Goal: Task Accomplishment & Management: Manage account settings

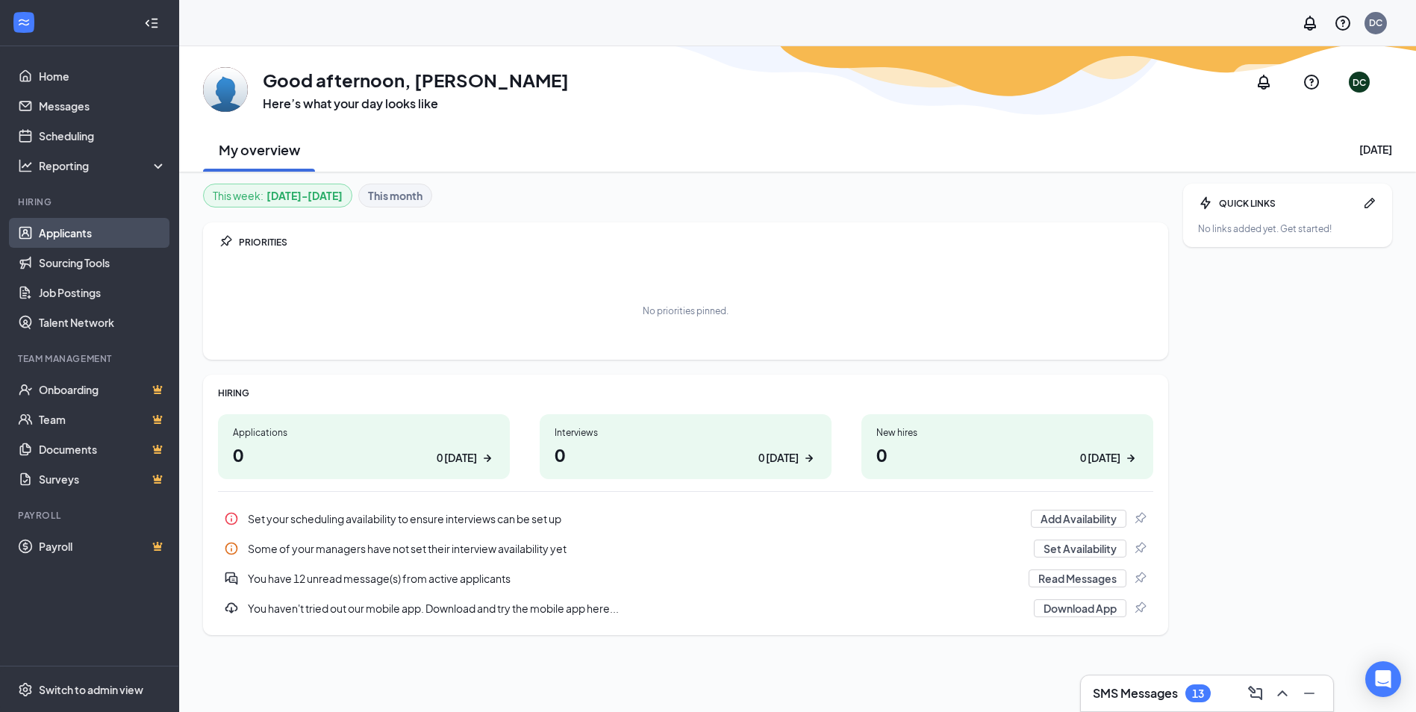
click at [86, 233] on link "Applicants" at bounding box center [103, 233] width 128 height 30
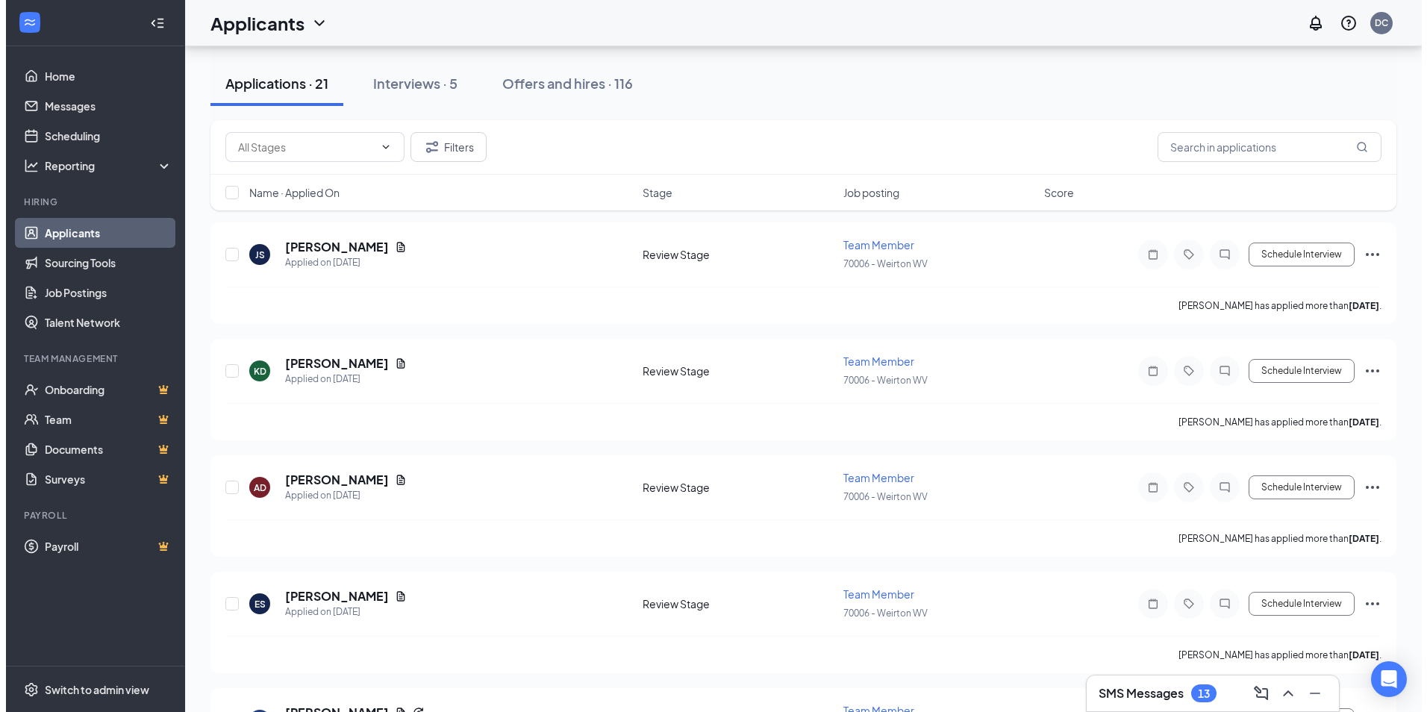
scroll to position [149, 0]
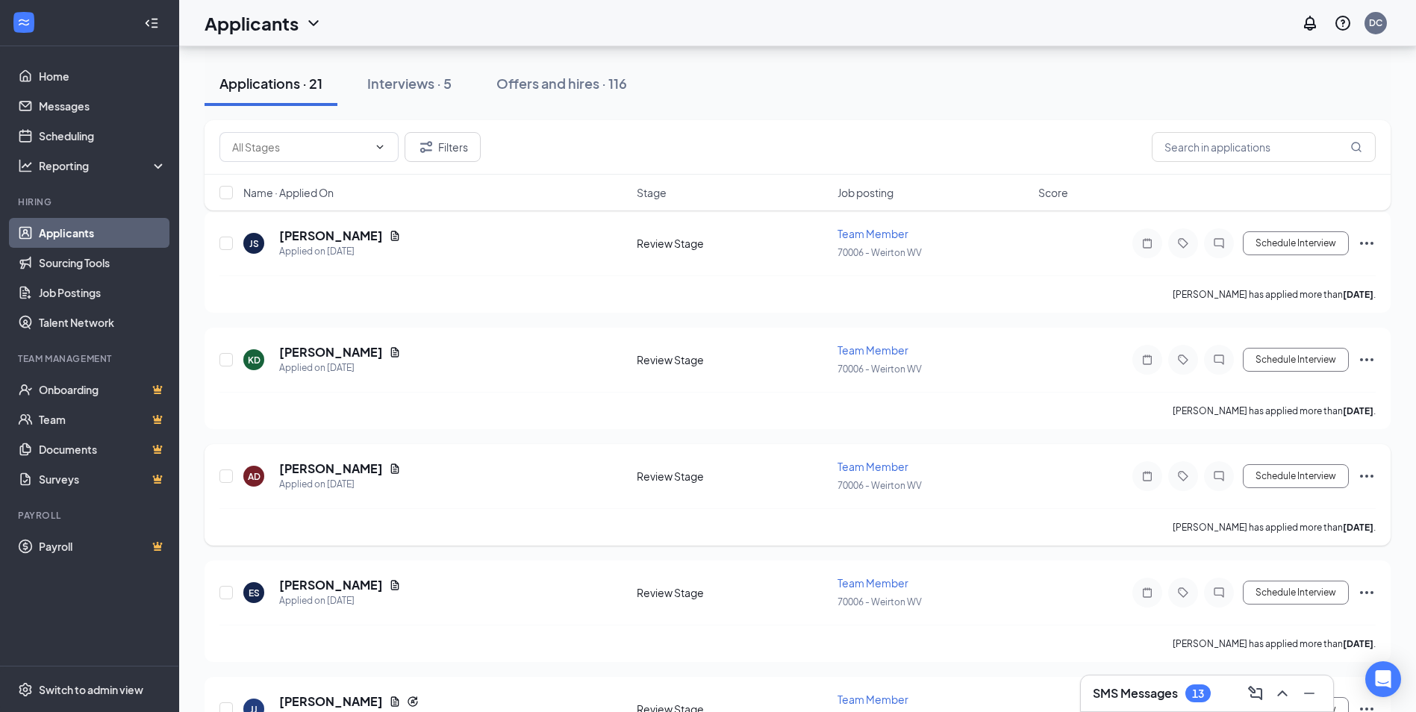
click at [320, 470] on h5 "[PERSON_NAME]" at bounding box center [331, 468] width 104 height 16
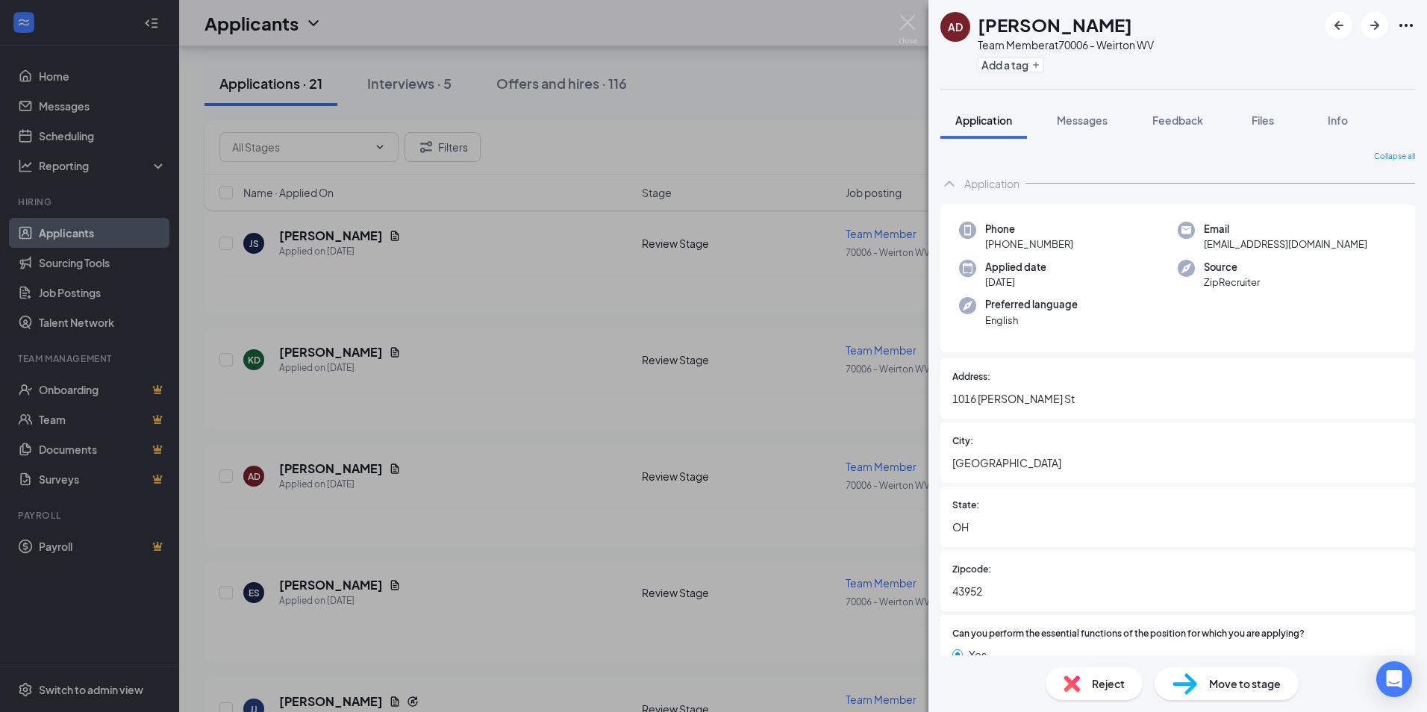
scroll to position [299, 0]
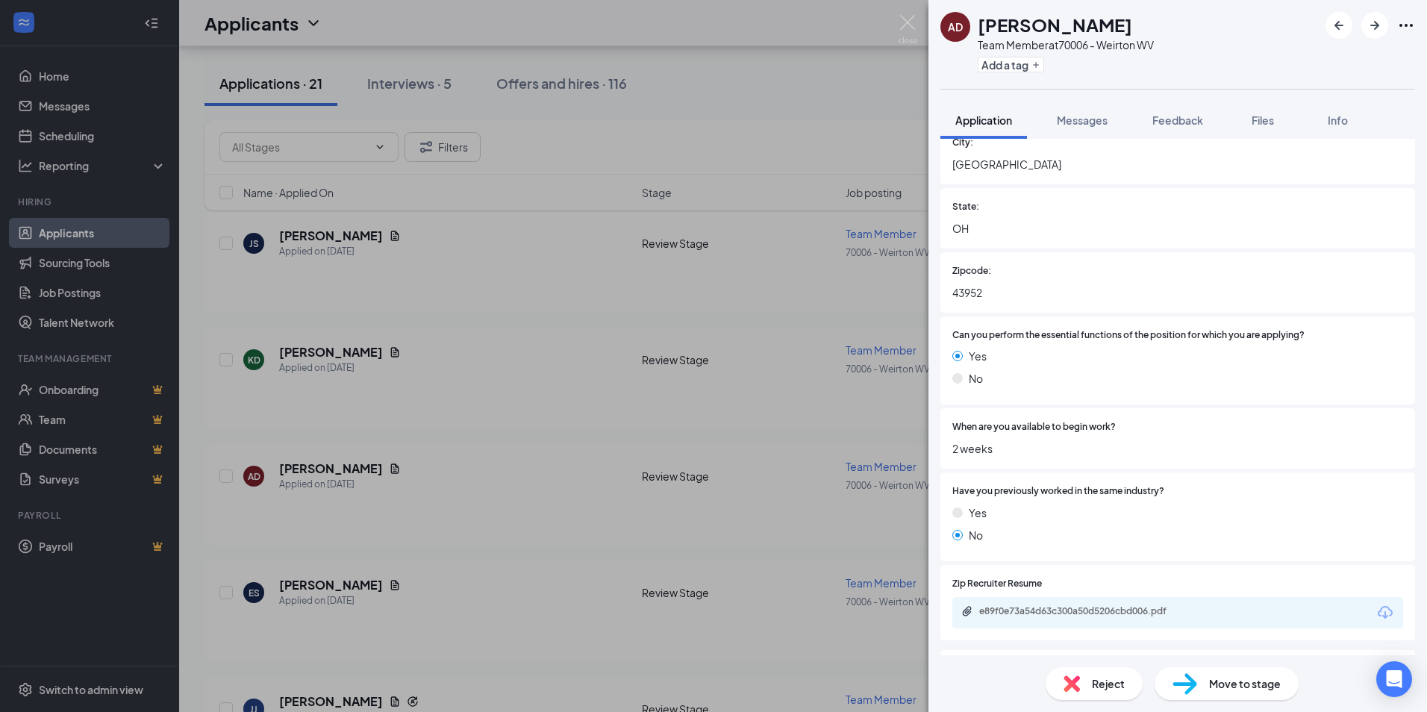
click at [1225, 678] on span "Move to stage" at bounding box center [1245, 683] width 72 height 16
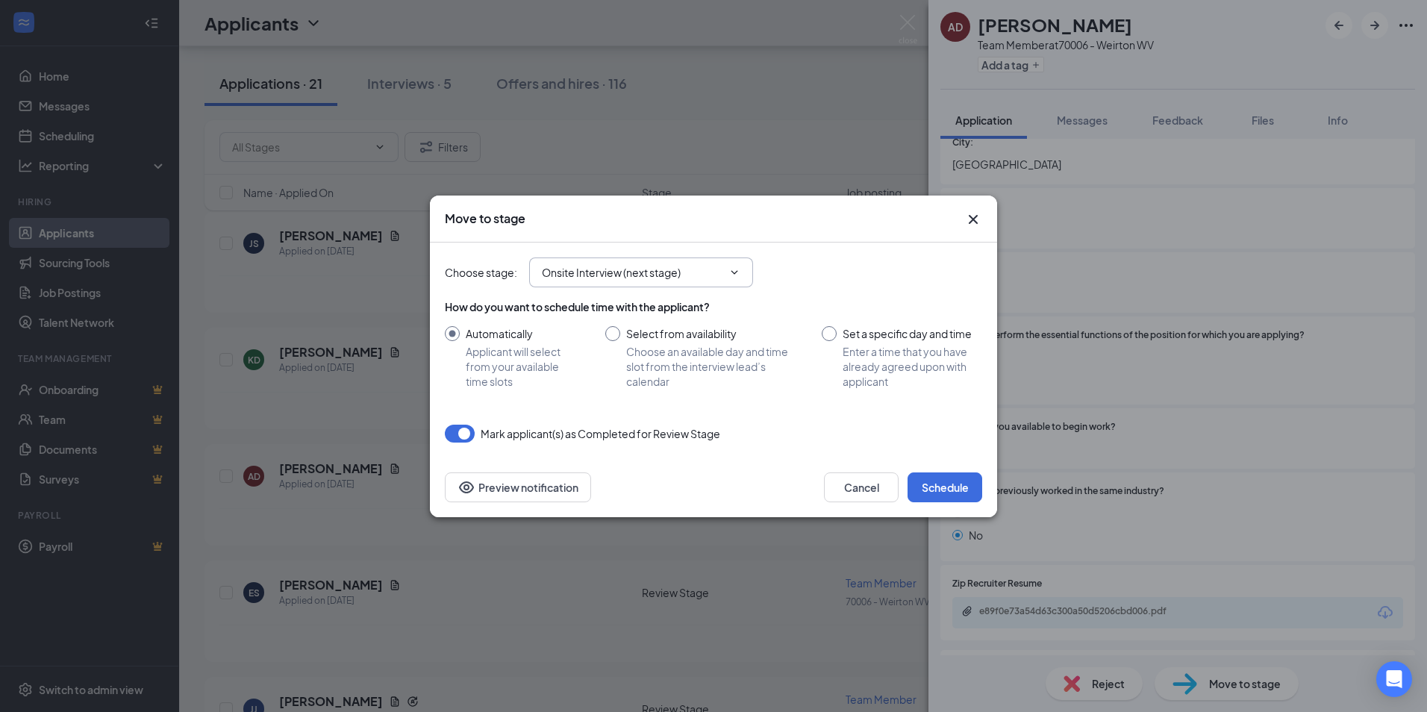
click at [721, 273] on input "Onsite Interview (next stage)" at bounding box center [632, 272] width 181 height 16
click at [658, 410] on div "Hiring Complete" at bounding box center [654, 404] width 200 height 16
type input "Hiring Complete"
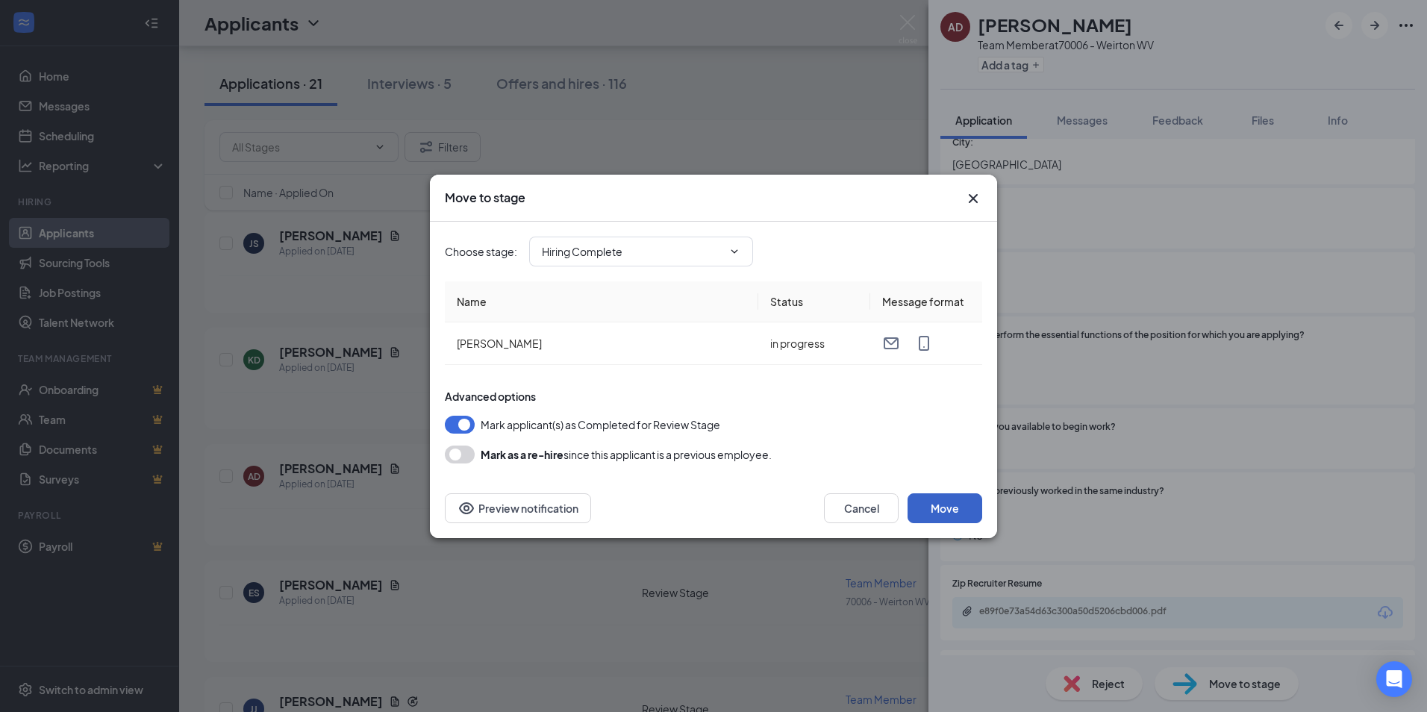
click at [948, 509] on button "Move" at bounding box center [945, 508] width 75 height 30
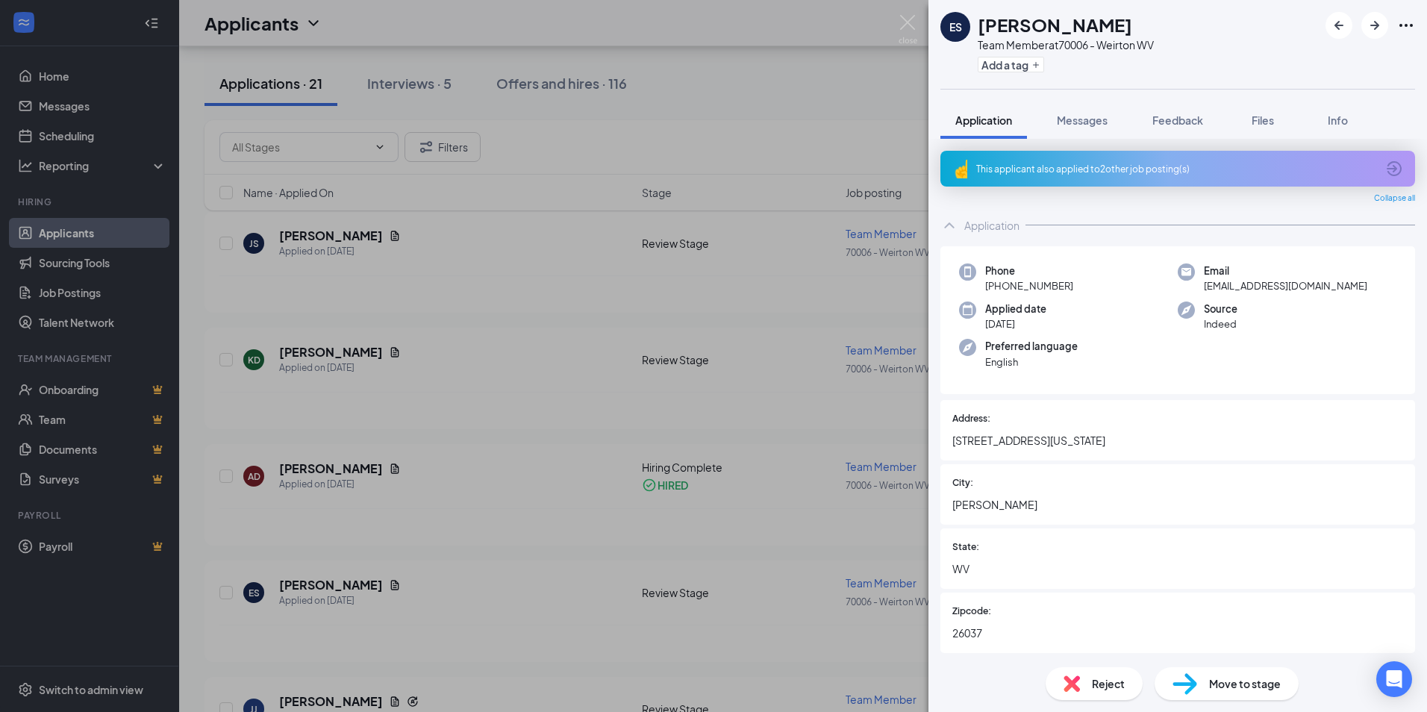
click at [783, 402] on div "ES [PERSON_NAME] Team Member at [STREET_ADDRESS] Add a tag Application Messages…" at bounding box center [713, 356] width 1427 height 712
